Goal: Task Accomplishment & Management: Manage account settings

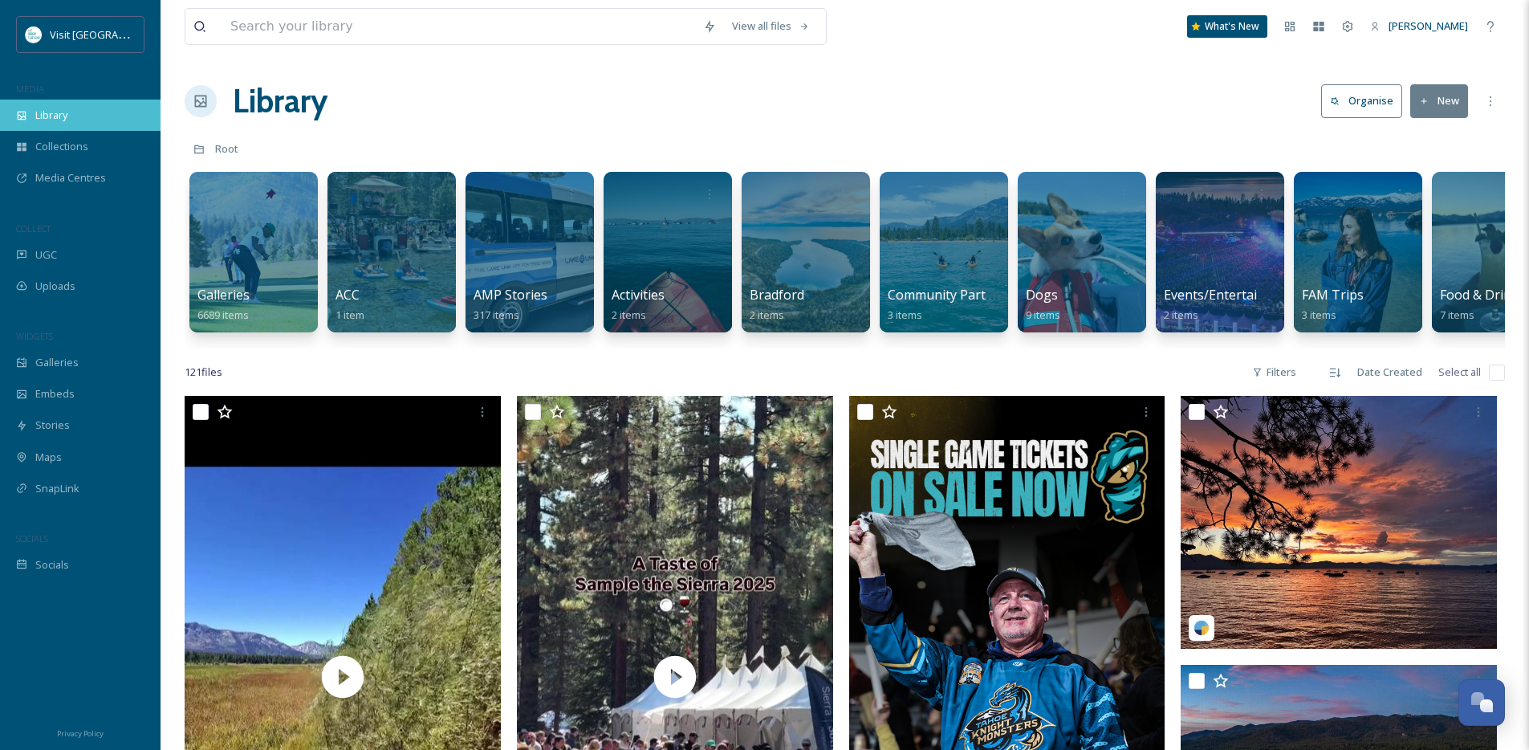
scroll to position [5901, 0]
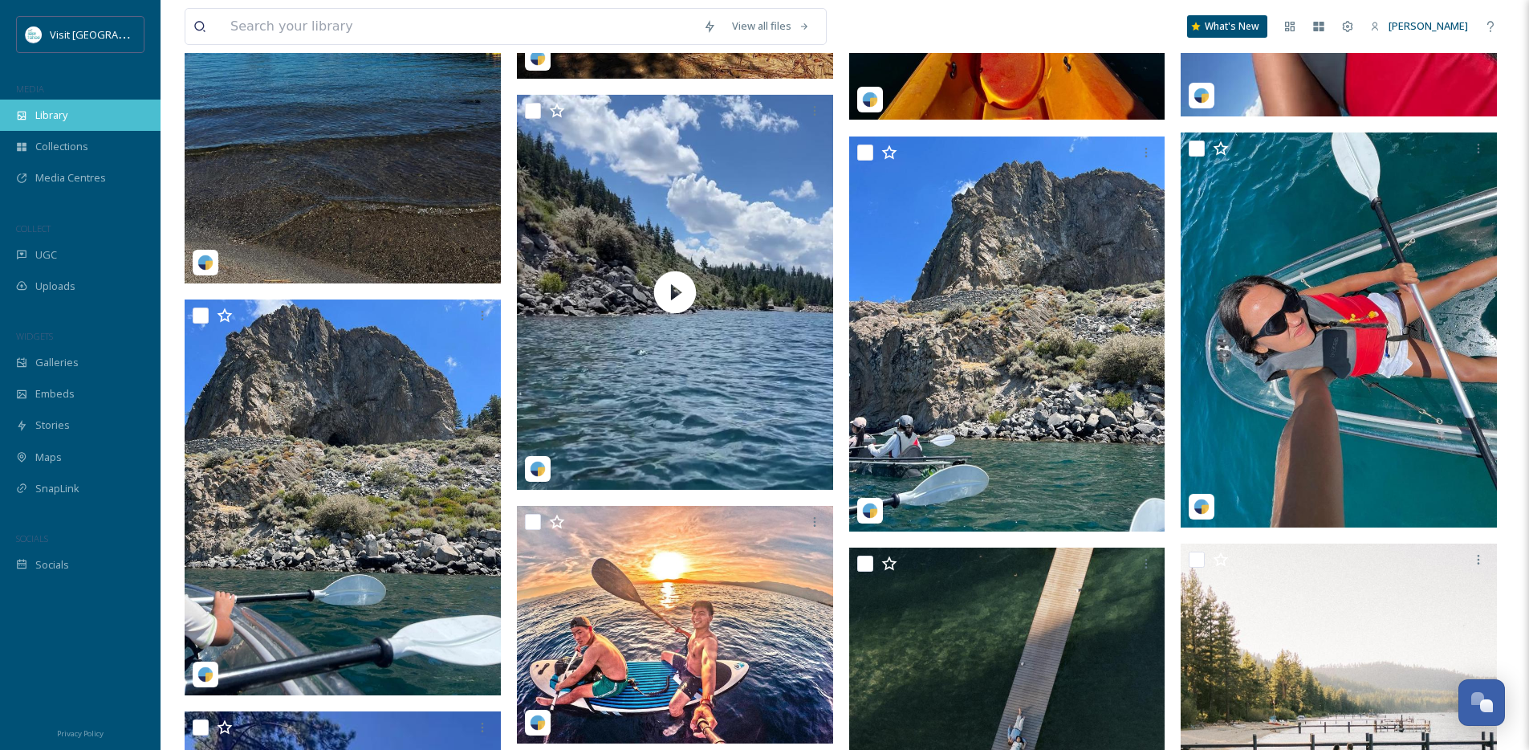
click at [71, 112] on div "Library" at bounding box center [80, 115] width 161 height 31
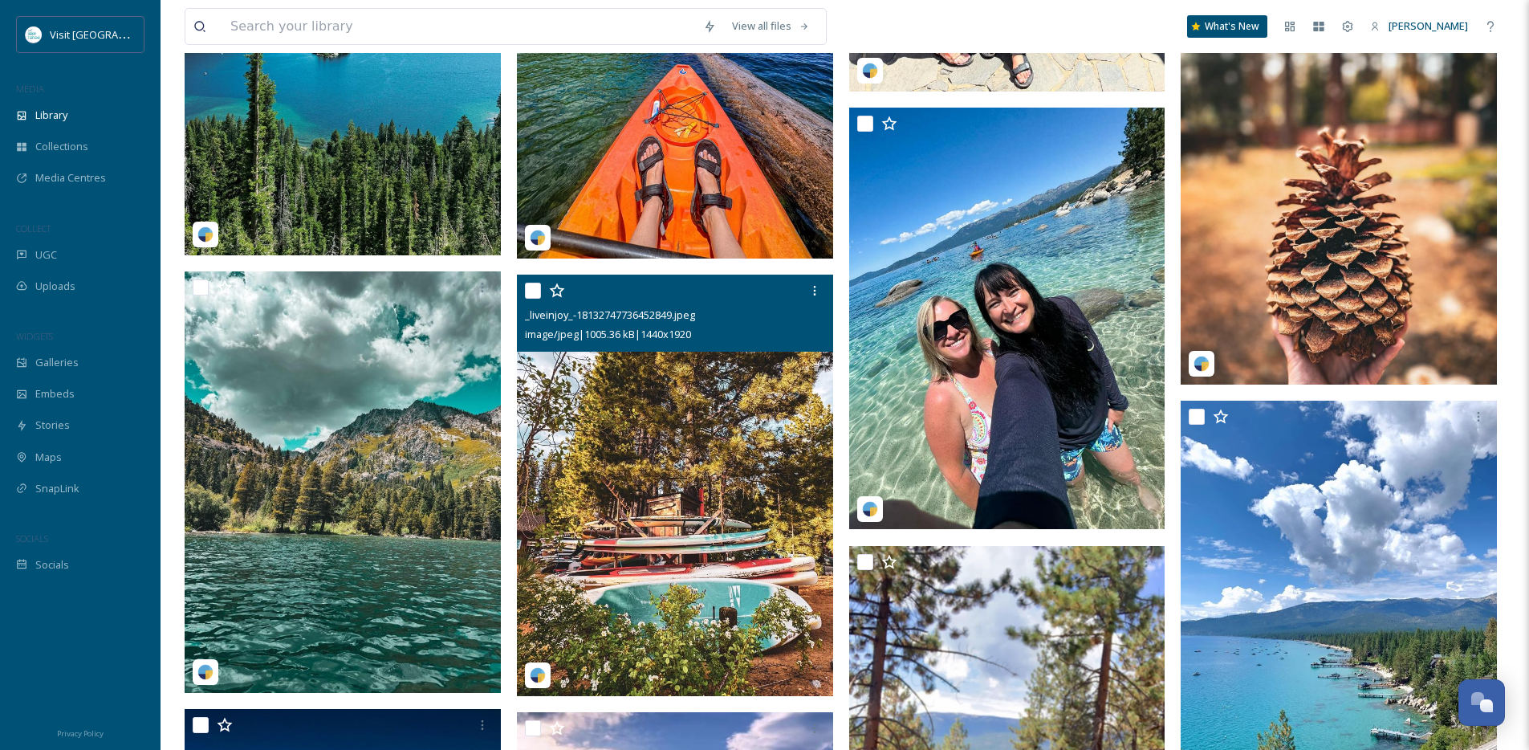
scroll to position [3013, 0]
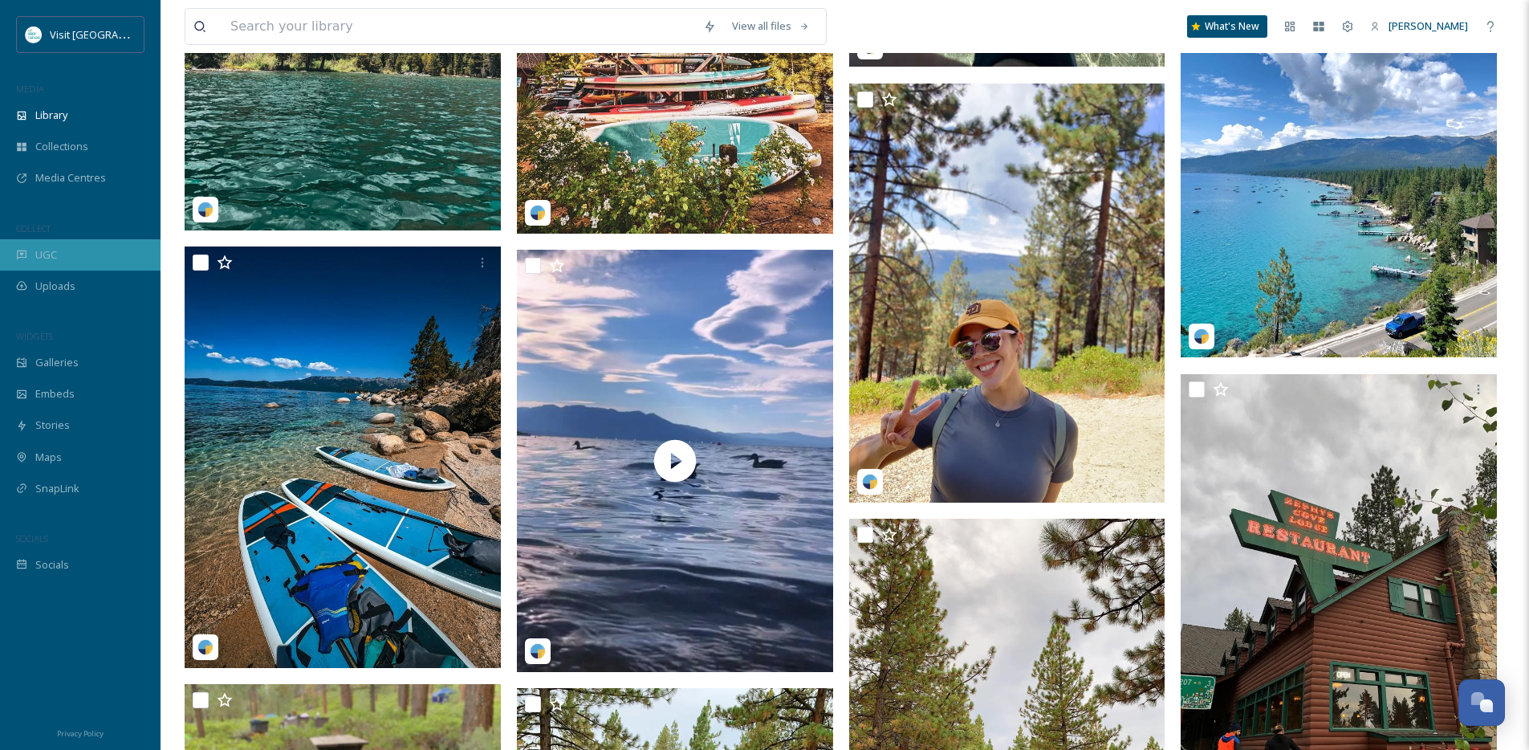
click at [75, 253] on div "UGC" at bounding box center [80, 254] width 161 height 31
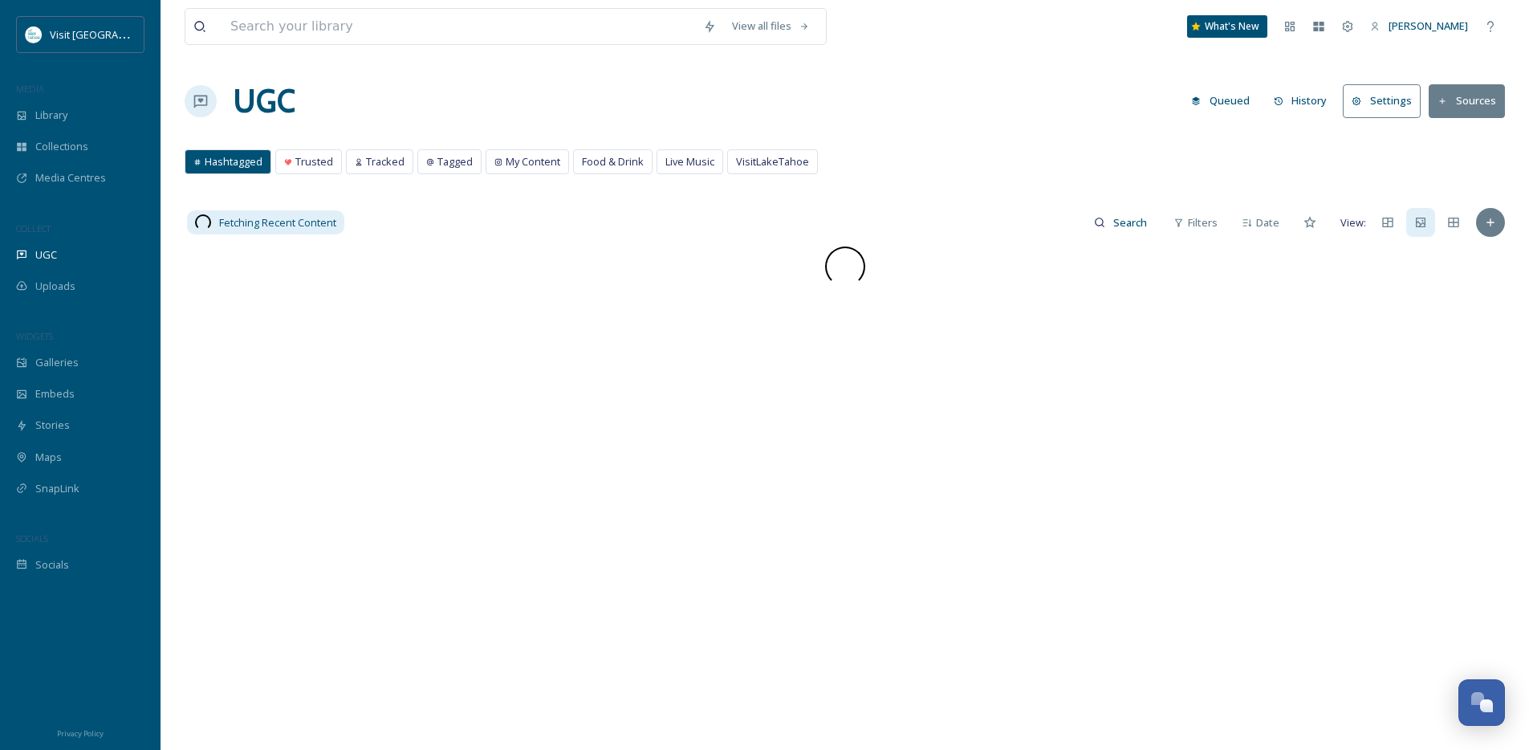
click at [1312, 110] on button "History" at bounding box center [1301, 100] width 70 height 31
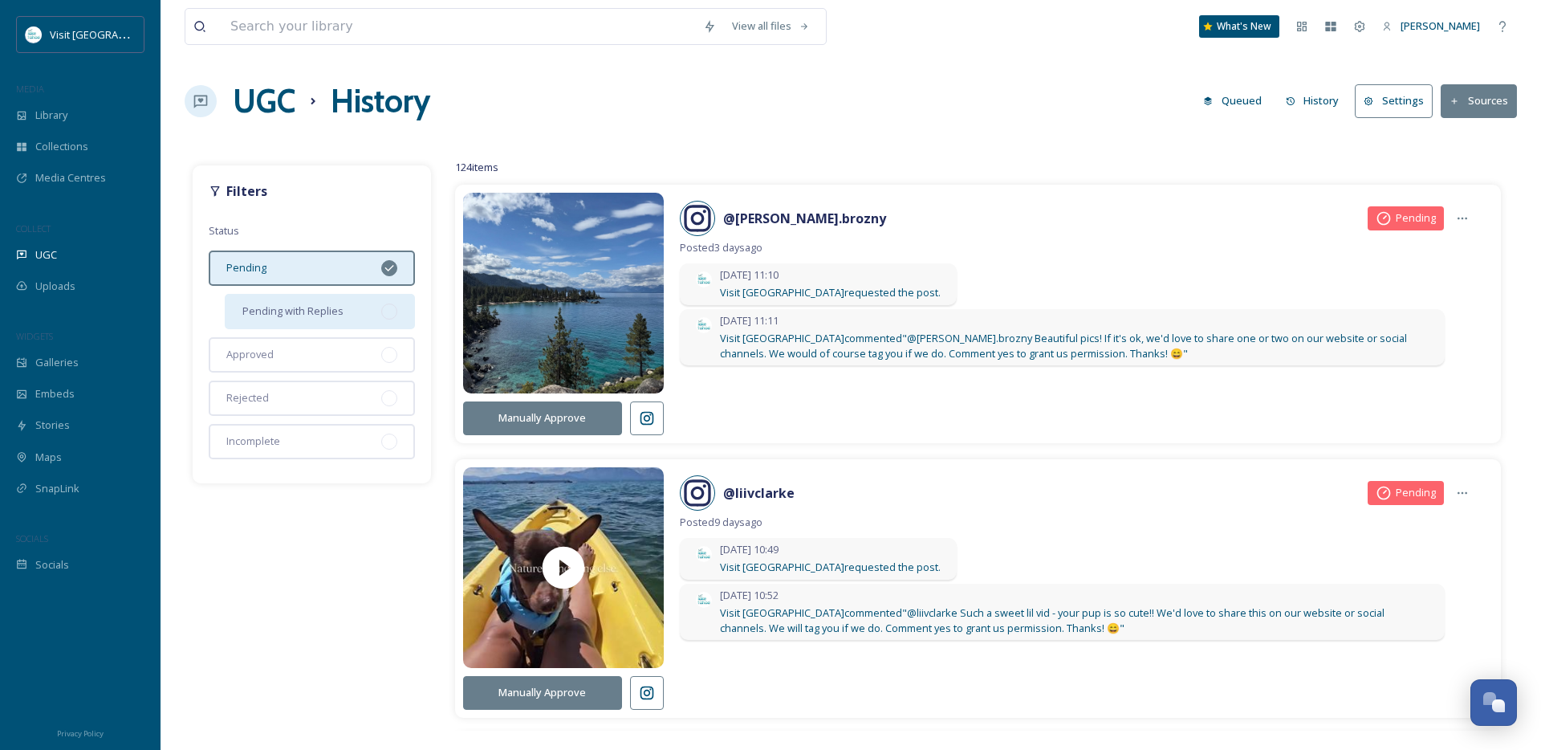
click at [392, 308] on div at bounding box center [389, 311] width 16 height 16
click at [647, 425] on icon at bounding box center [647, 418] width 16 height 16
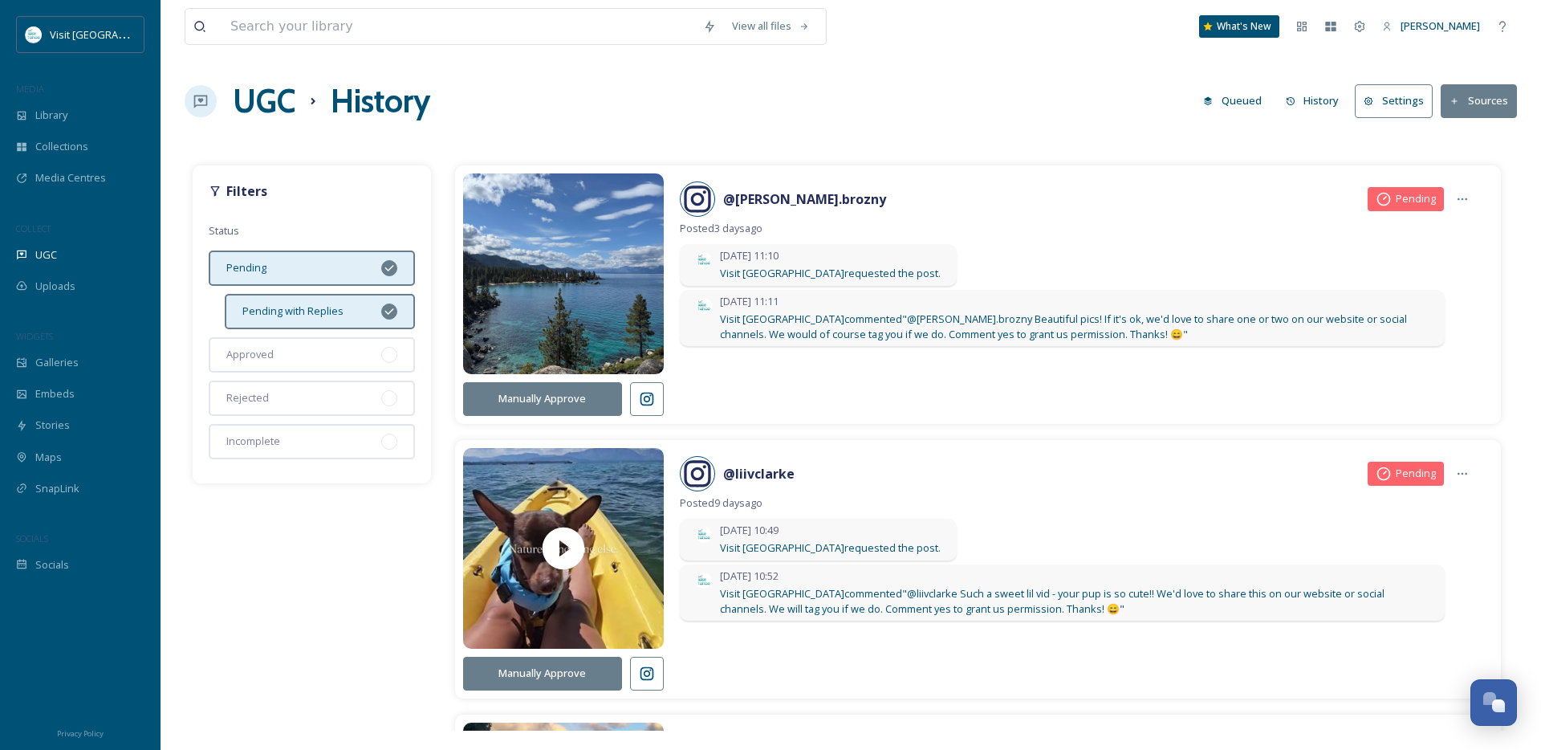
scroll to position [23, 0]
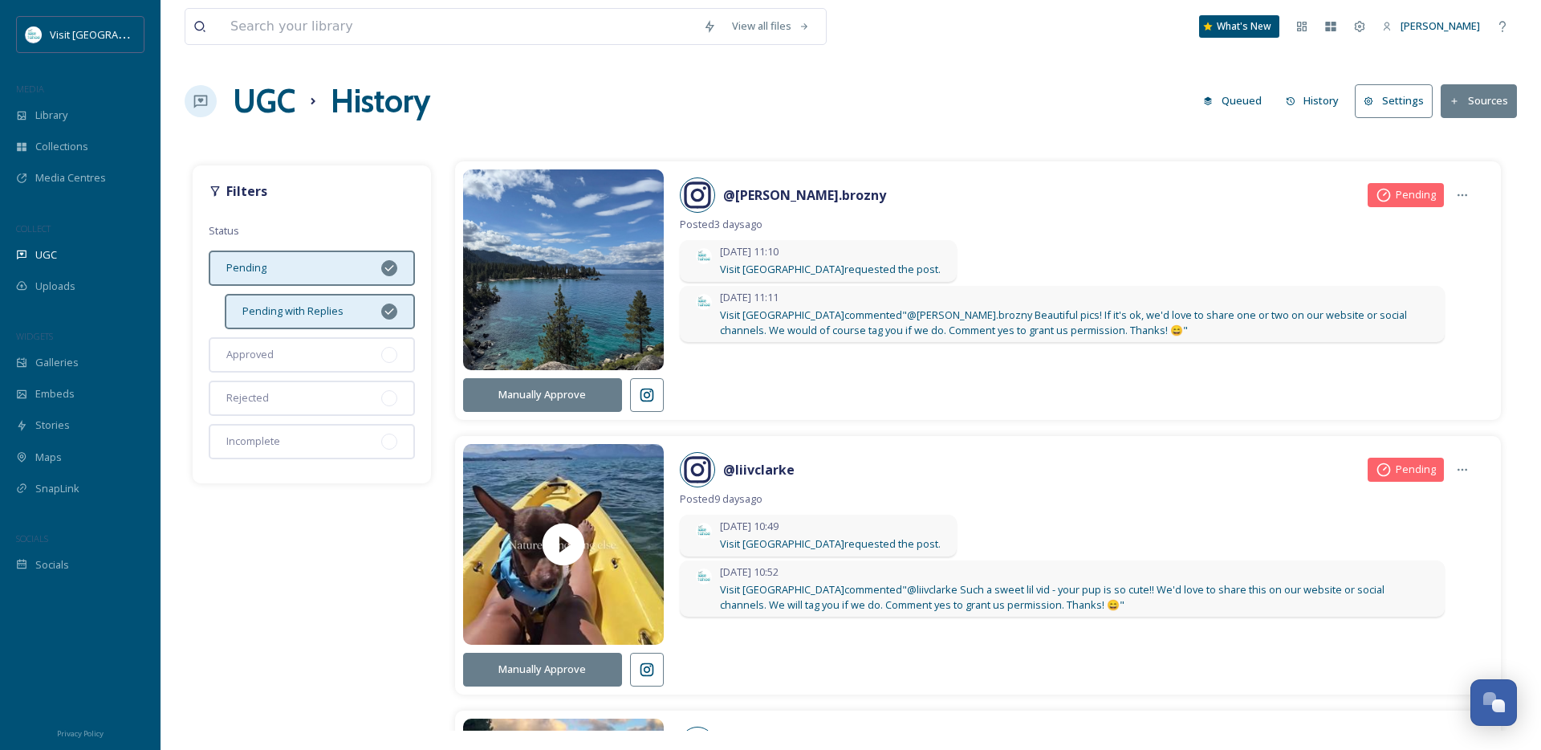
click at [648, 677] on icon at bounding box center [647, 669] width 16 height 16
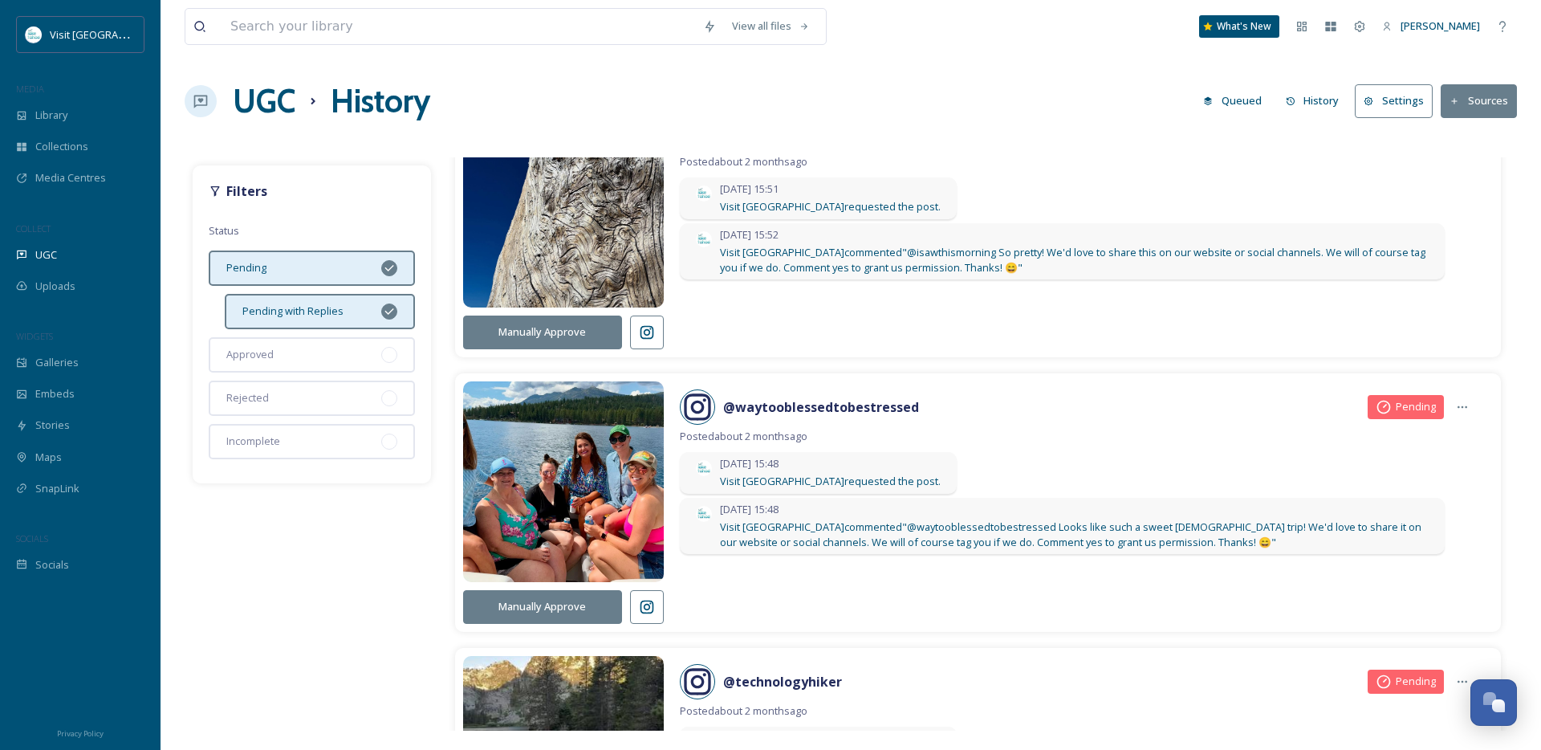
scroll to position [16497, 0]
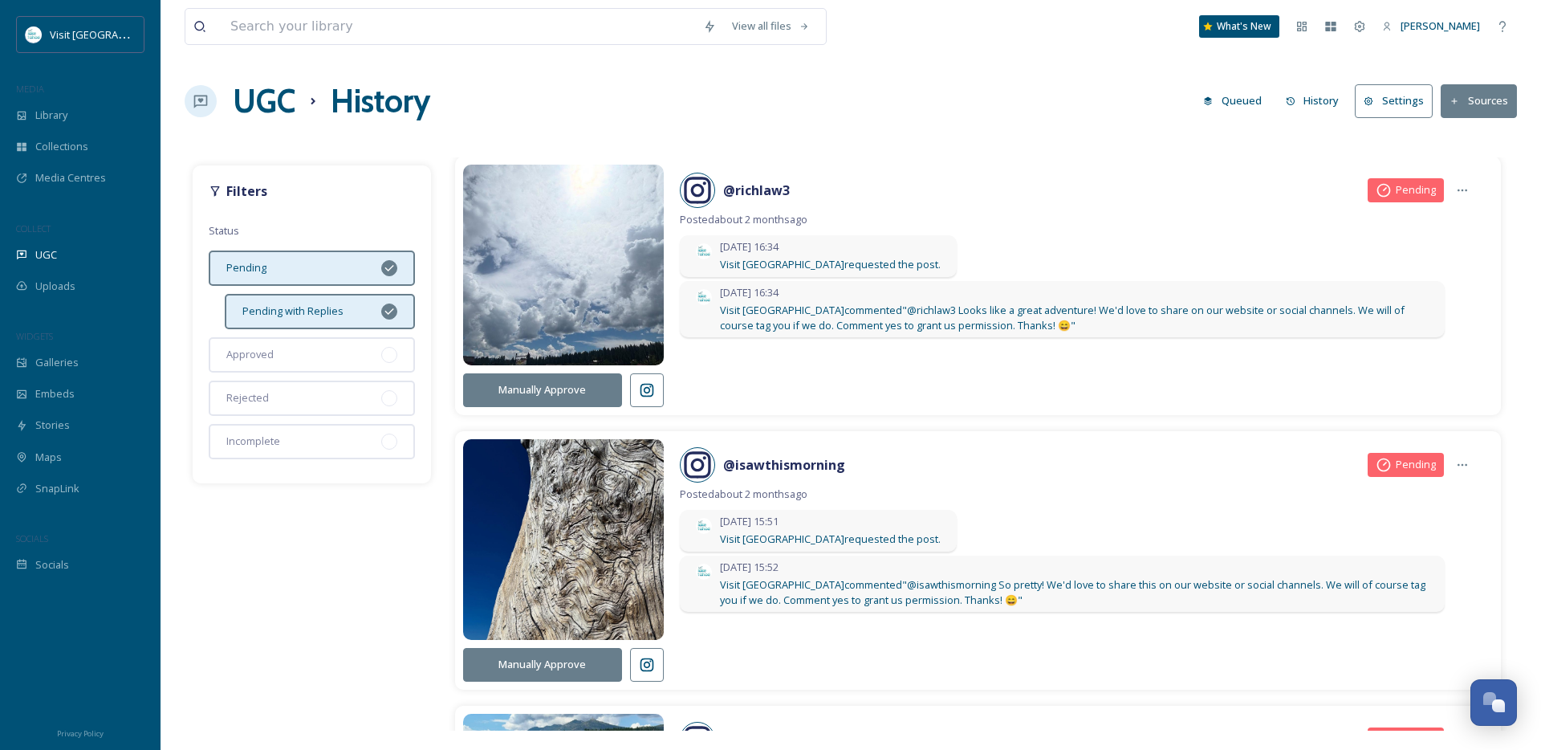
click at [1241, 104] on button "Queued" at bounding box center [1232, 100] width 75 height 31
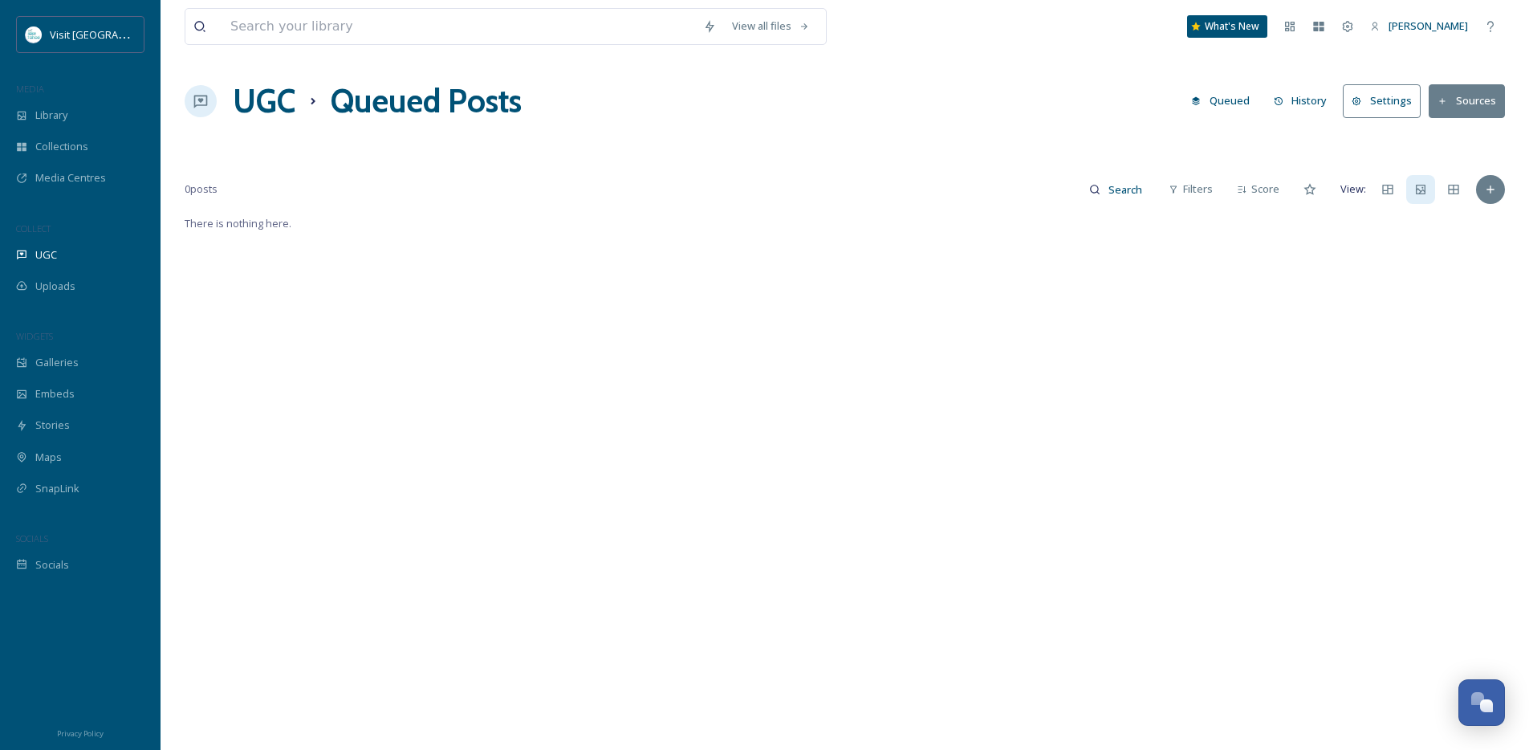
click at [1297, 101] on button "History" at bounding box center [1301, 100] width 70 height 31
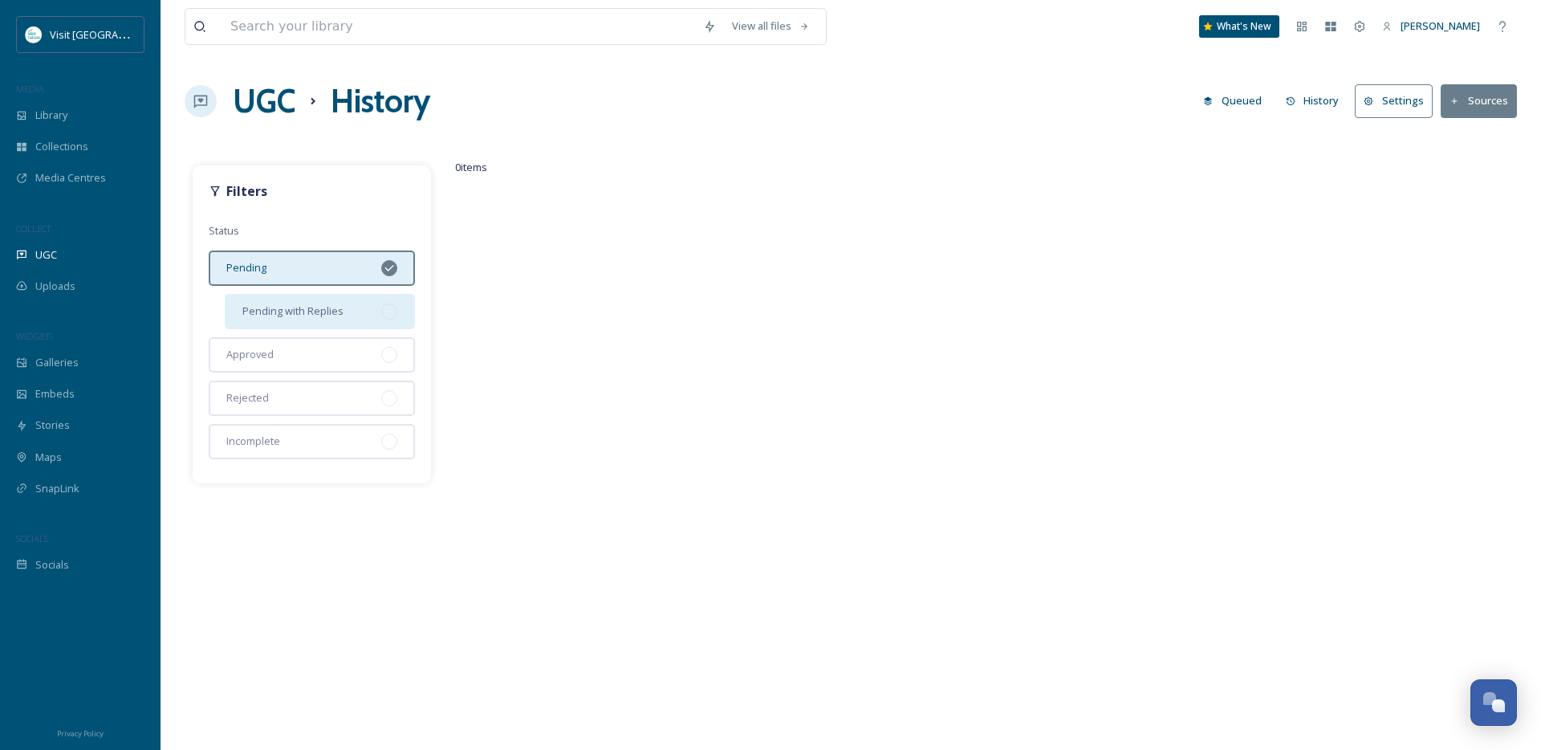
click at [281, 311] on span "Pending with Replies" at bounding box center [292, 310] width 101 height 15
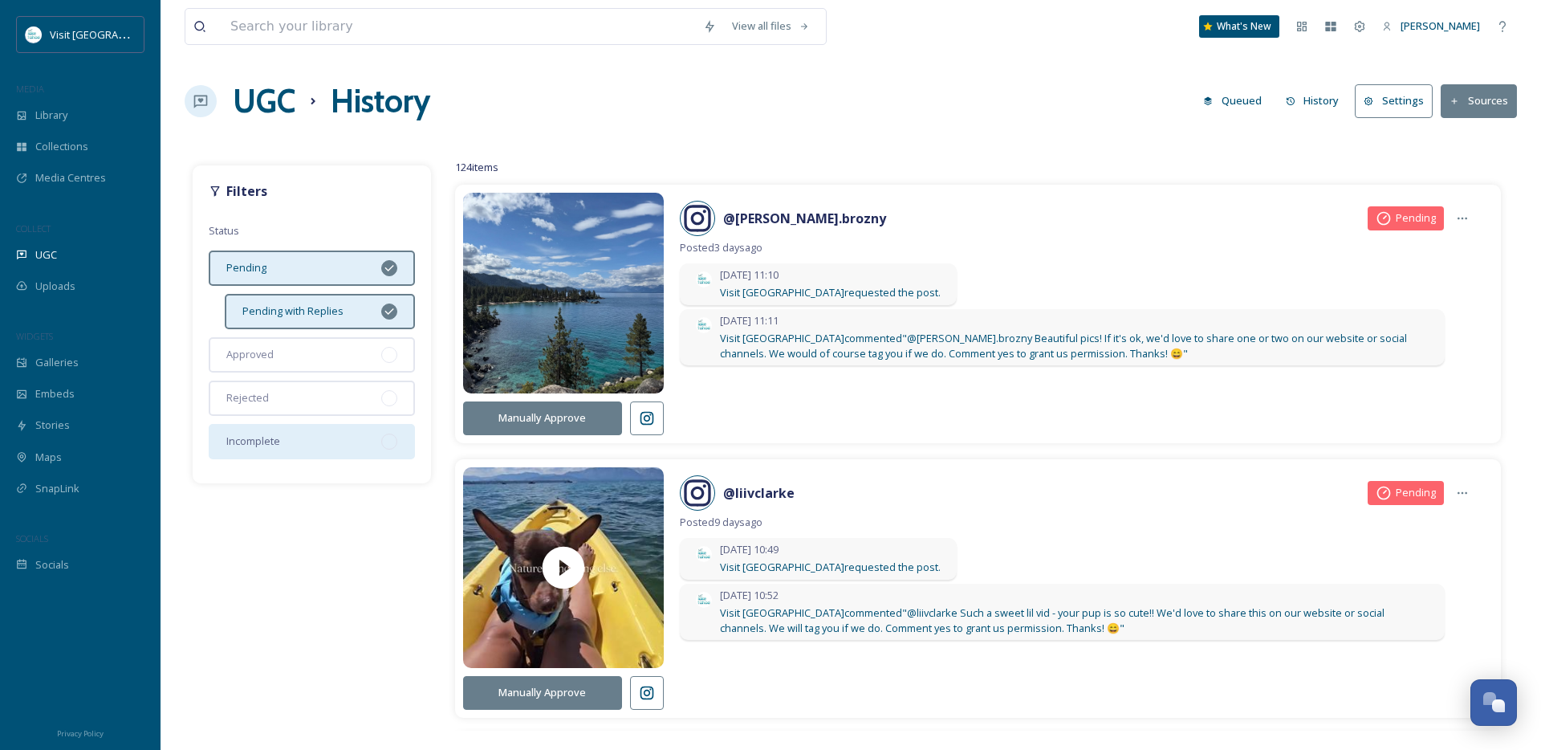
click at [372, 433] on div "Incomplete" at bounding box center [312, 441] width 206 height 35
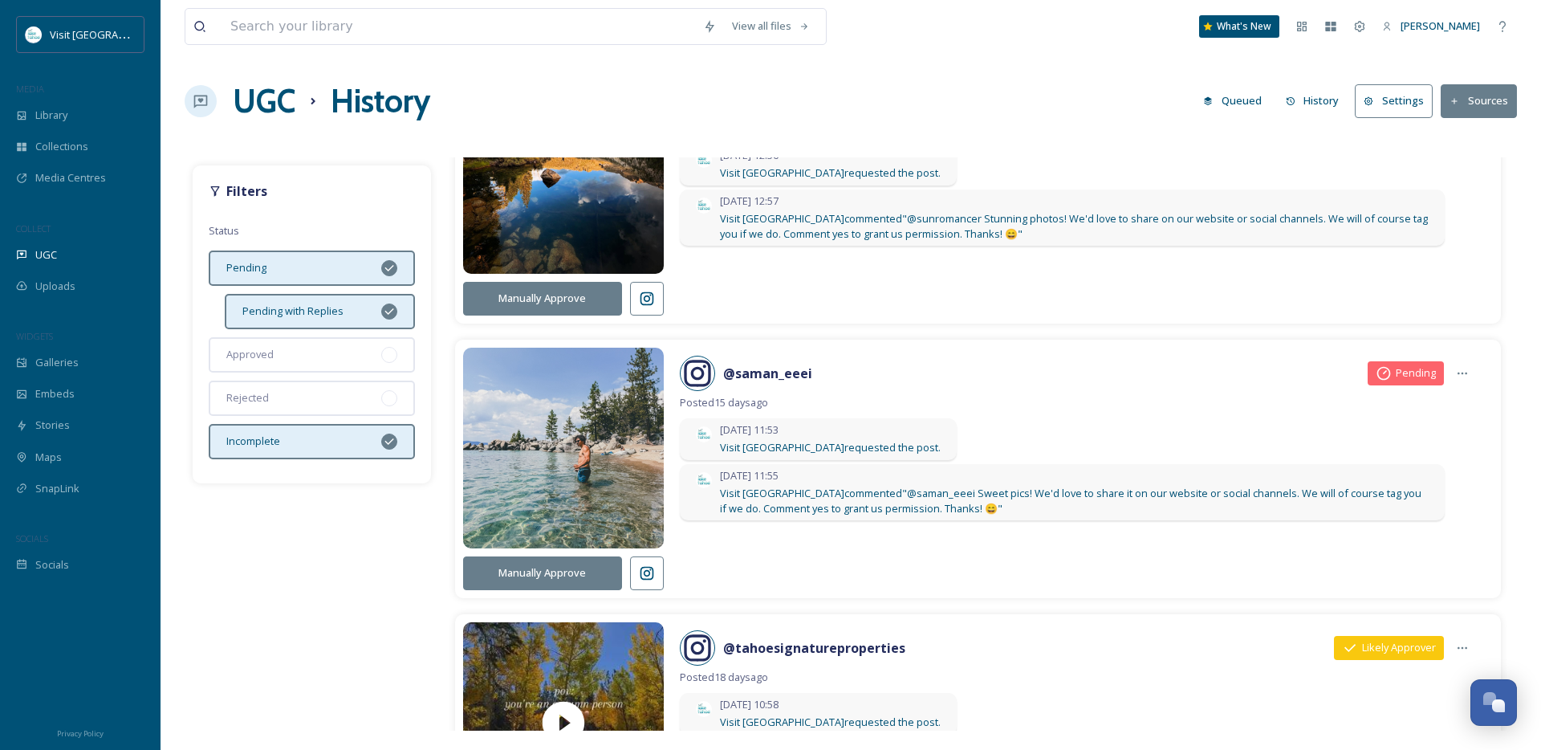
scroll to position [2873, 0]
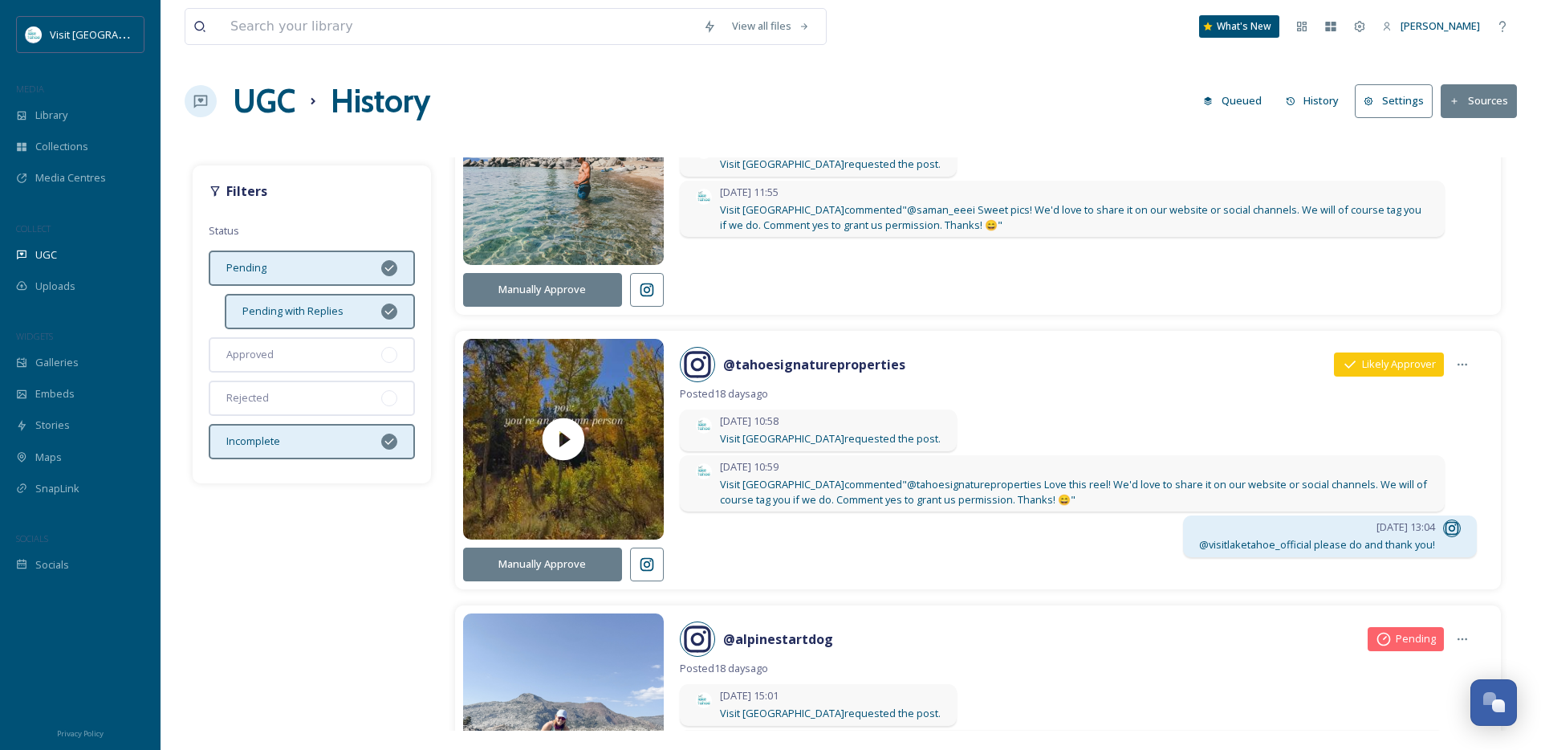
click at [576, 565] on button "Manually Approve" at bounding box center [542, 563] width 159 height 33
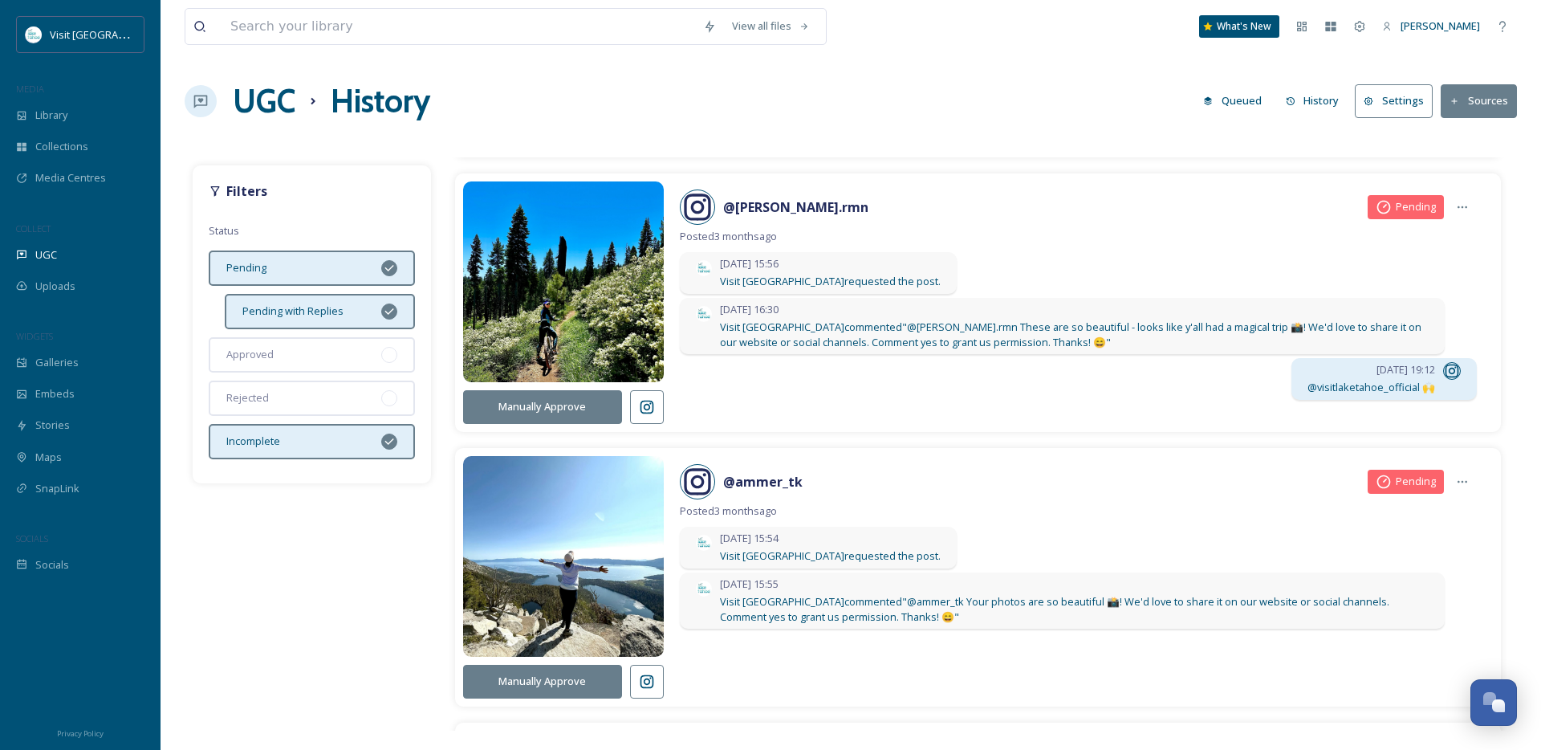
scroll to position [29379, 0]
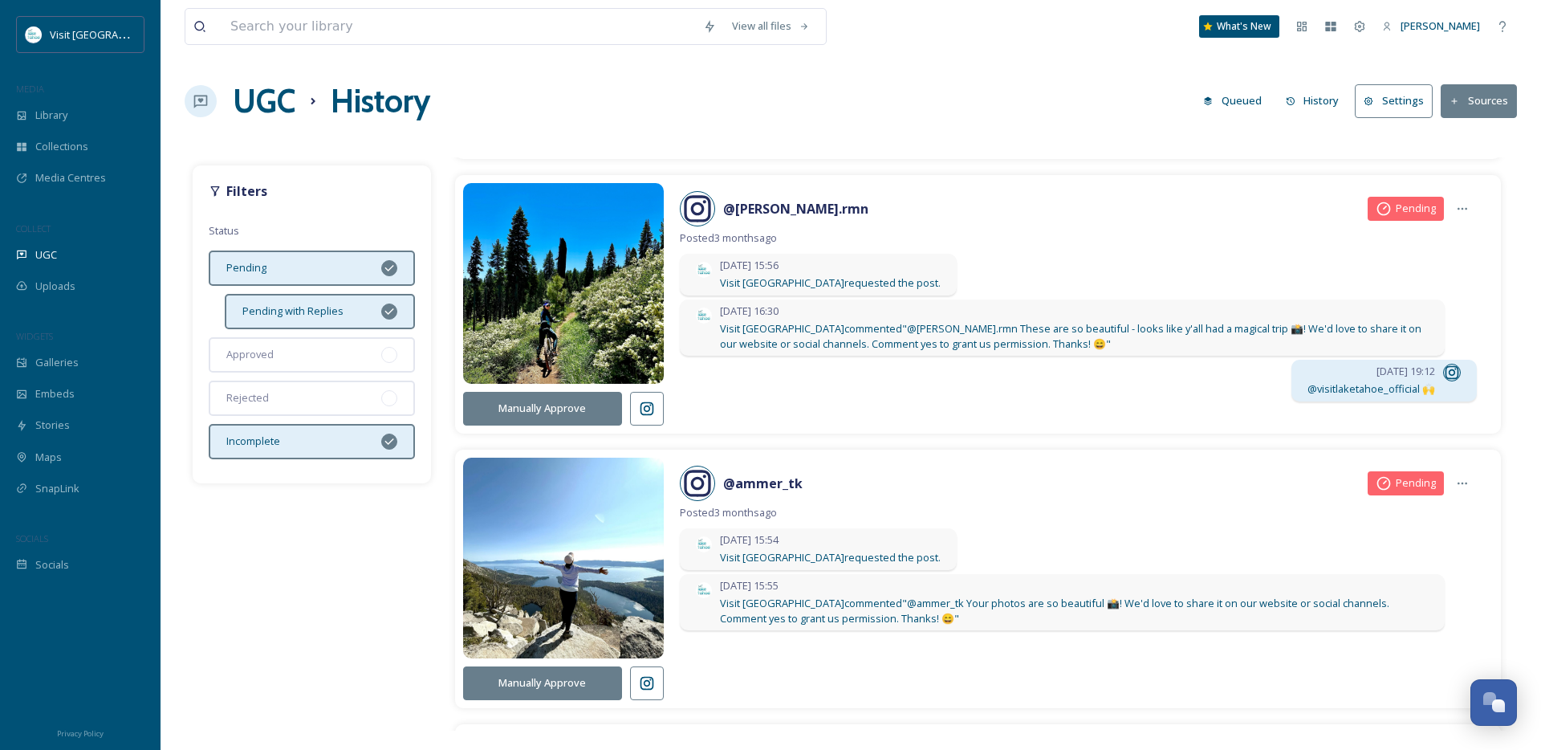
click at [577, 405] on button "Manually Approve" at bounding box center [542, 408] width 159 height 33
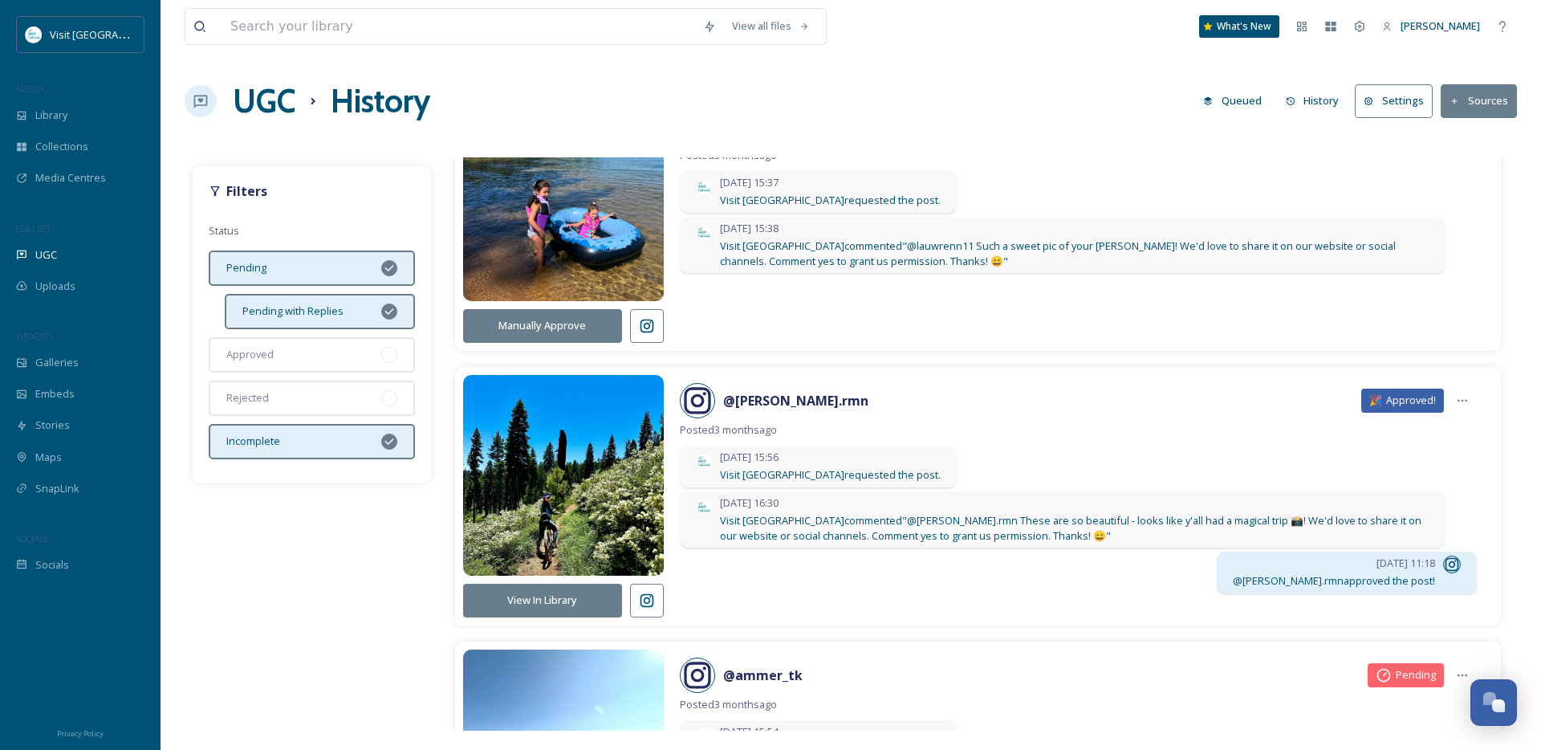
scroll to position [29188, 0]
click at [1393, 579] on span "@ [PERSON_NAME].rmn approved the post!" at bounding box center [1334, 579] width 202 height 15
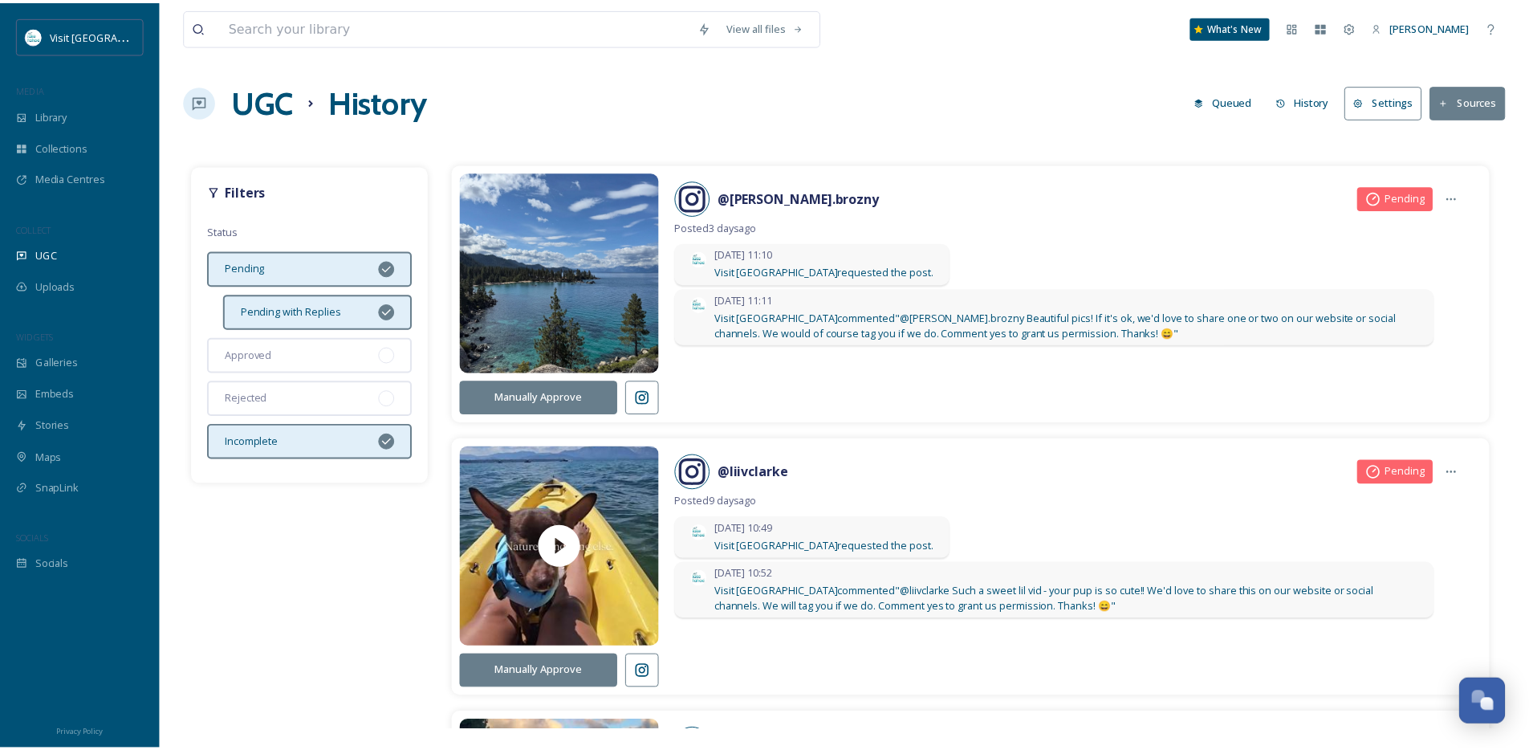
scroll to position [0, 0]
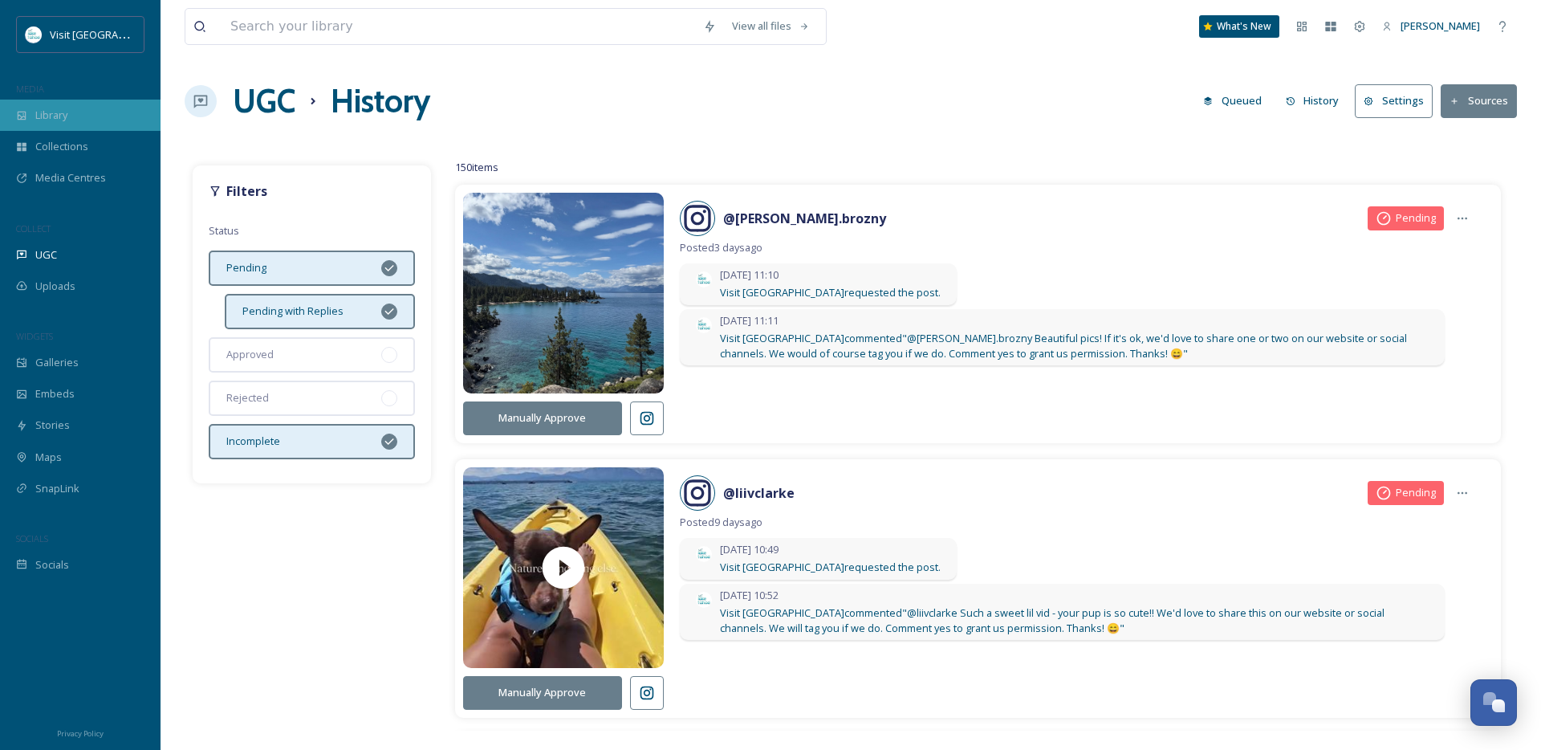
click at [75, 115] on div "Library" at bounding box center [80, 115] width 161 height 31
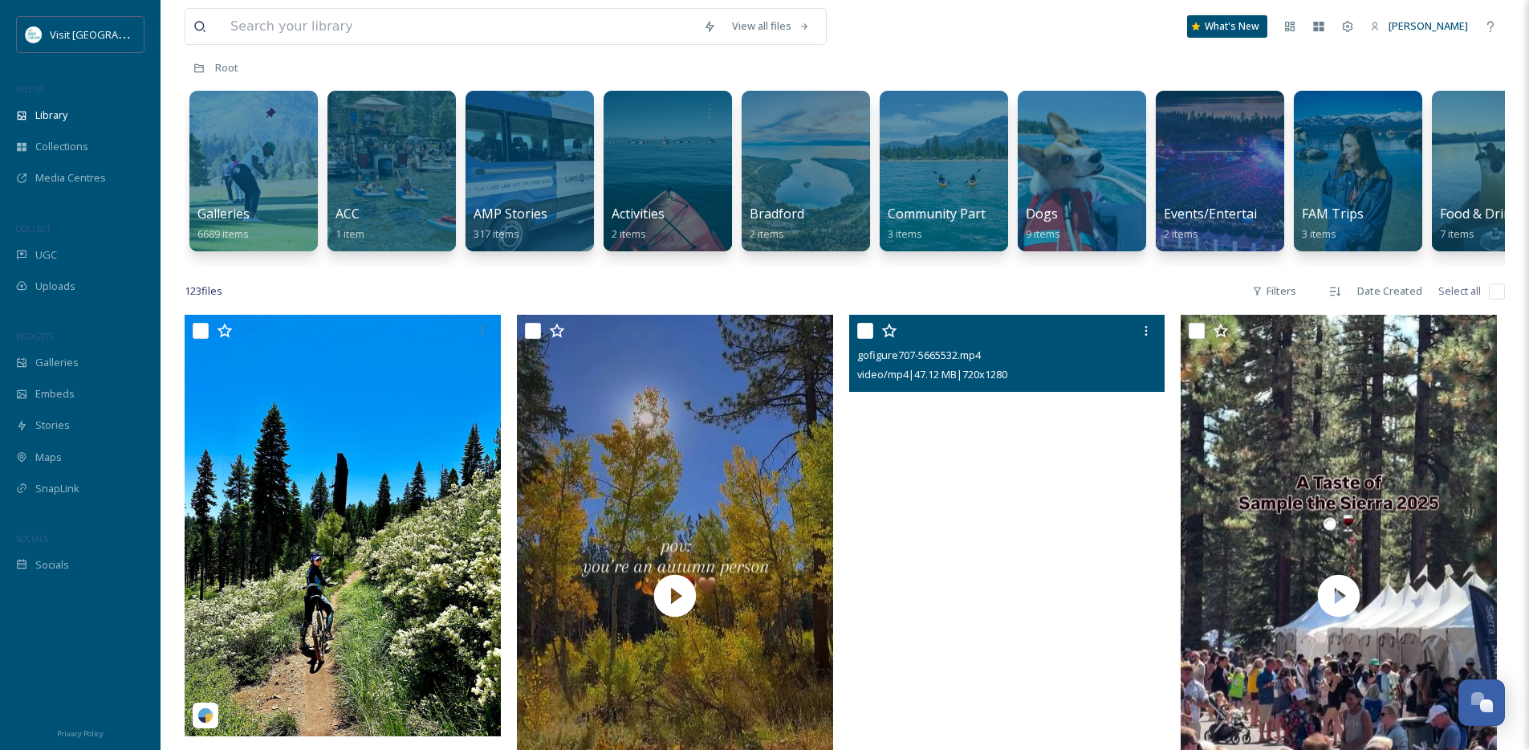
scroll to position [208, 0]
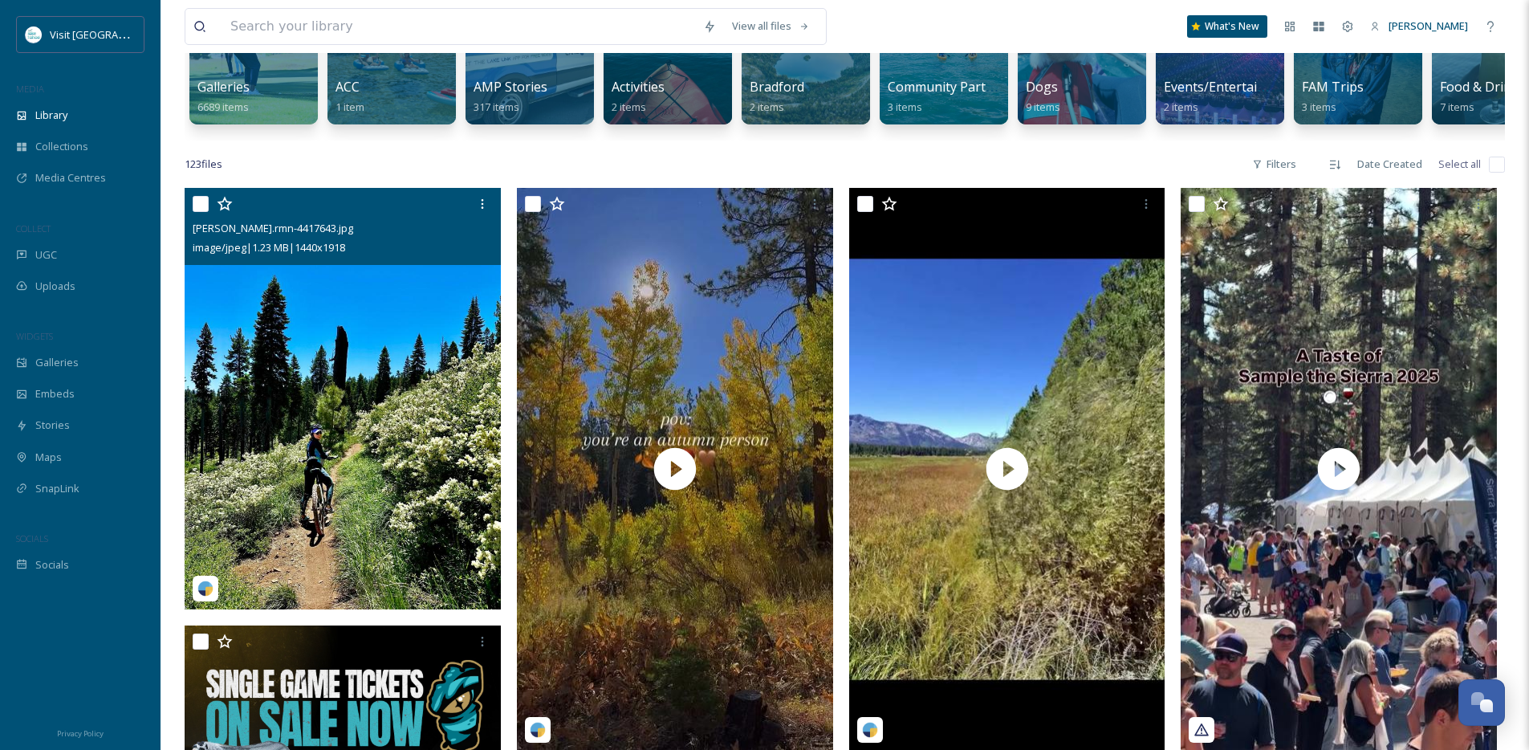
click at [413, 457] on img at bounding box center [343, 398] width 316 height 421
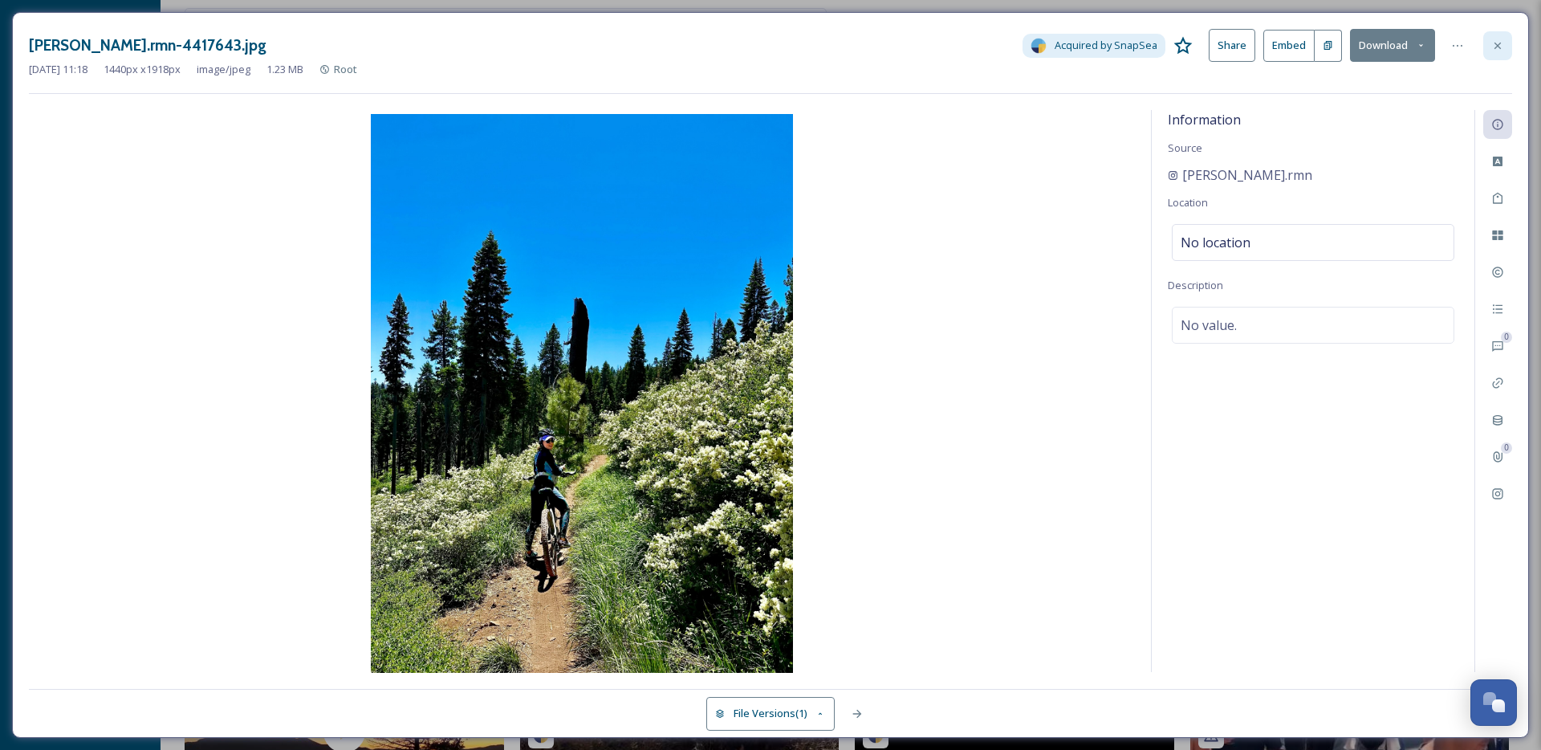
click at [1498, 49] on icon at bounding box center [1497, 45] width 13 height 13
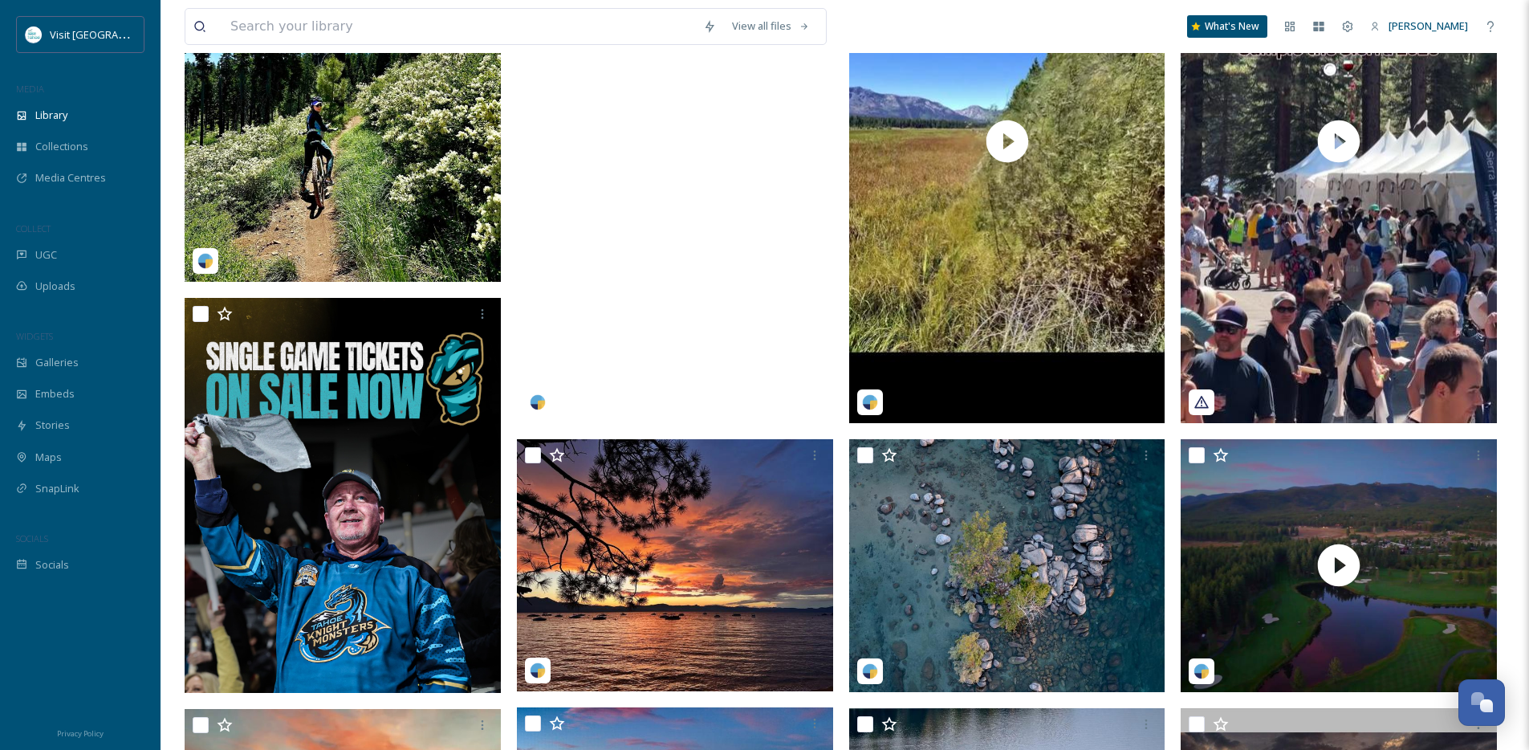
scroll to position [814, 0]
